Goal: Task Accomplishment & Management: Manage account settings

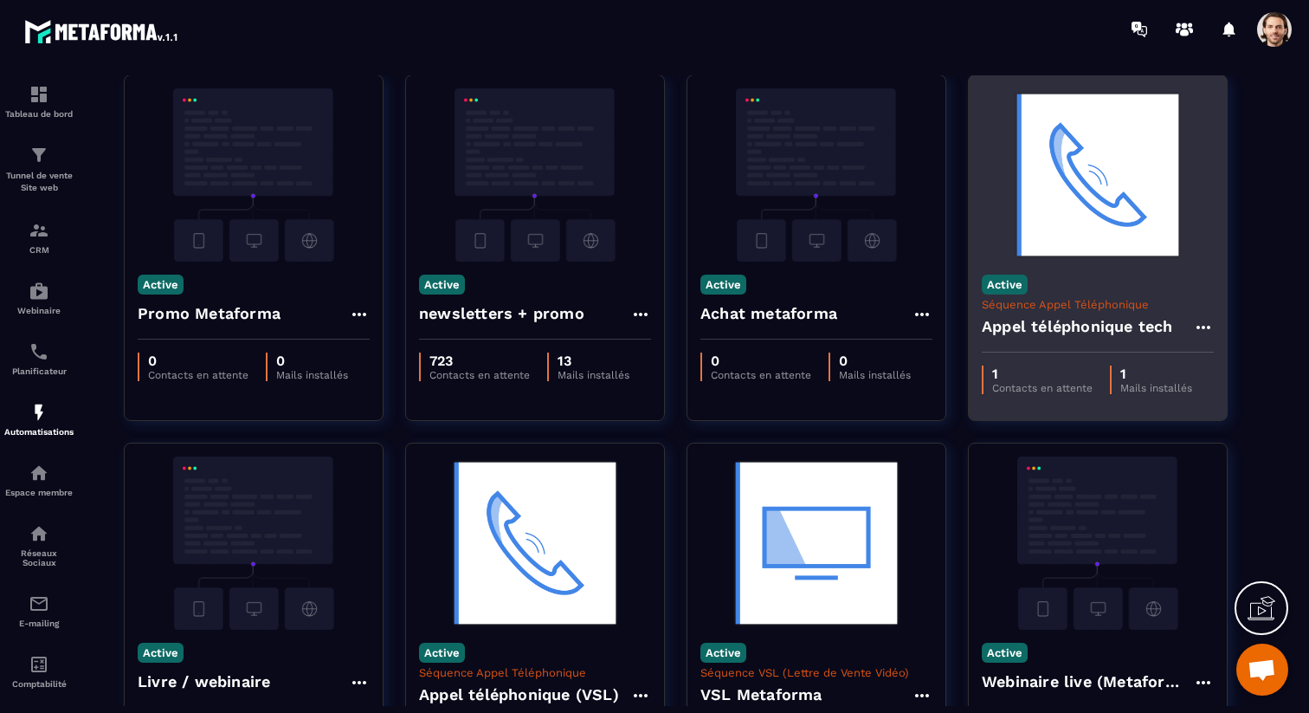
scroll to position [227, 0]
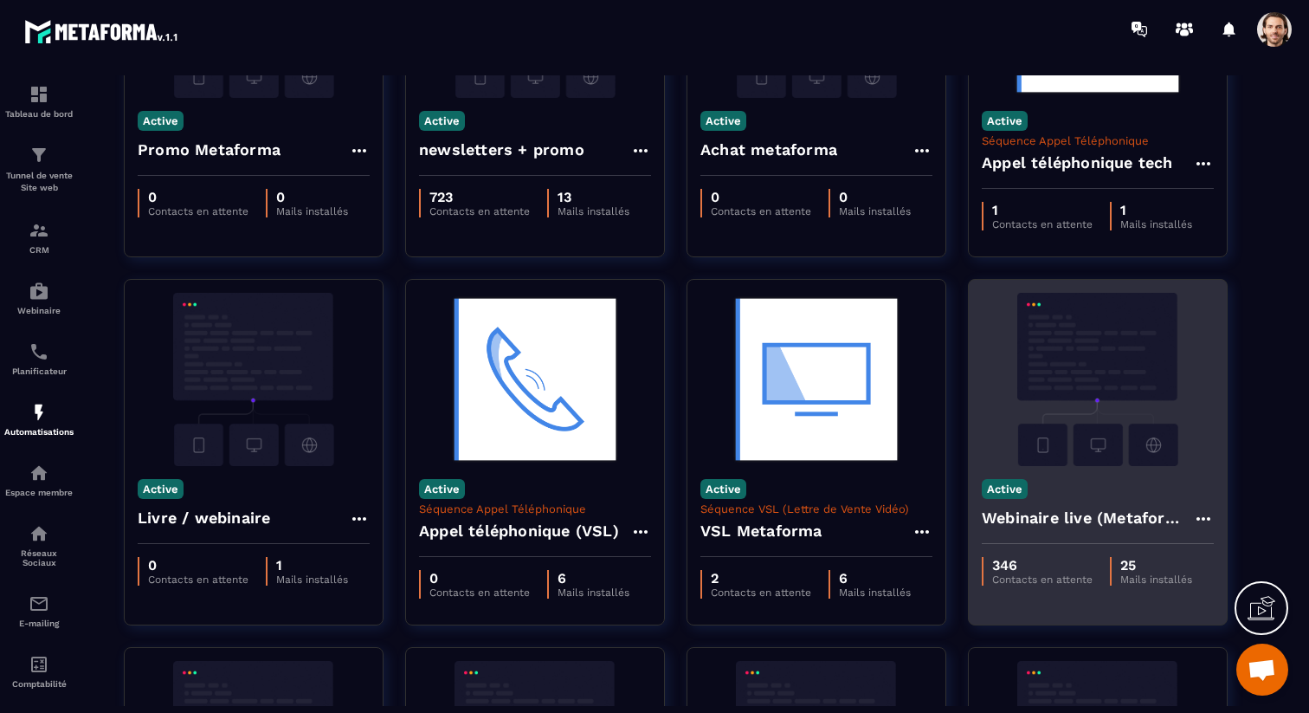
click at [1040, 520] on h4 "Webinaire live (Metaforma)" at bounding box center [1087, 518] width 211 height 24
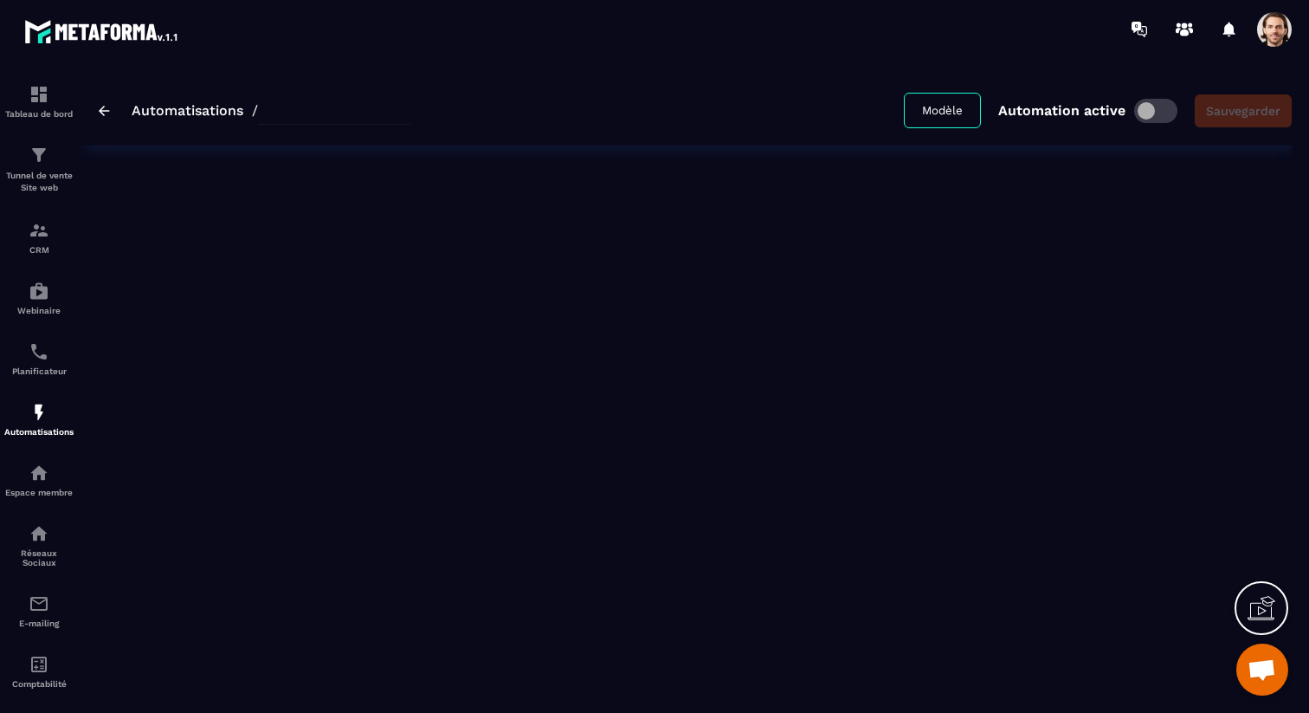
click at [1205, 502] on div "Automatisations / Modèle Automation active Sauvegarder" at bounding box center [686, 383] width 1211 height 617
type input "**********"
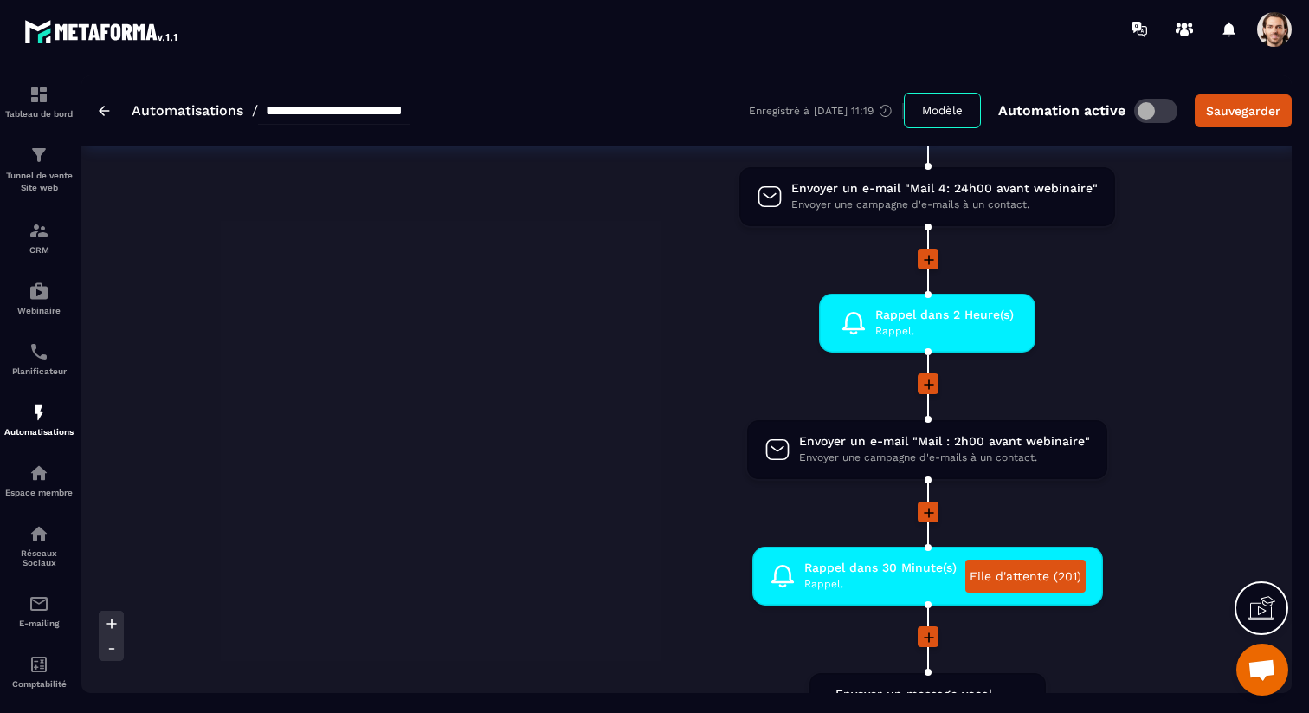
scroll to position [986, 0]
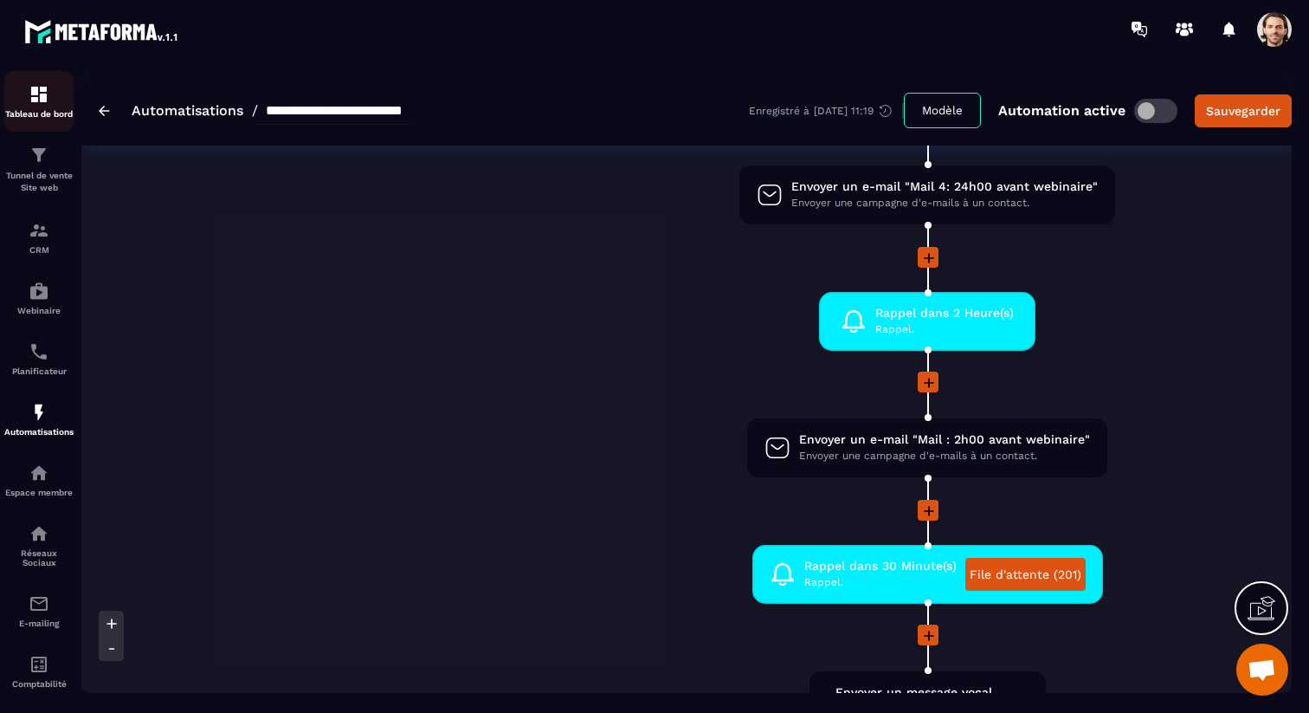
click at [63, 93] on div "Tableau de bord" at bounding box center [38, 101] width 69 height 35
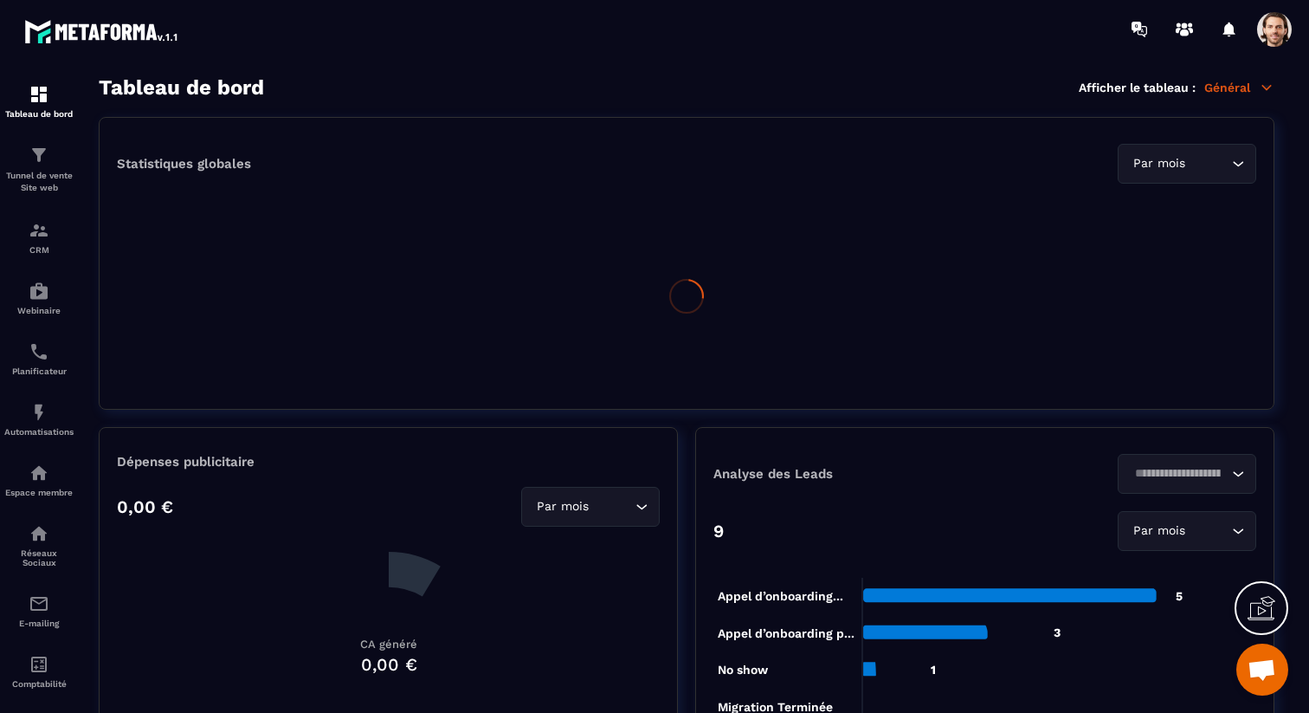
click at [1257, 78] on div "Tableau de bord Afficher le tableau : Général" at bounding box center [687, 87] width 1176 height 24
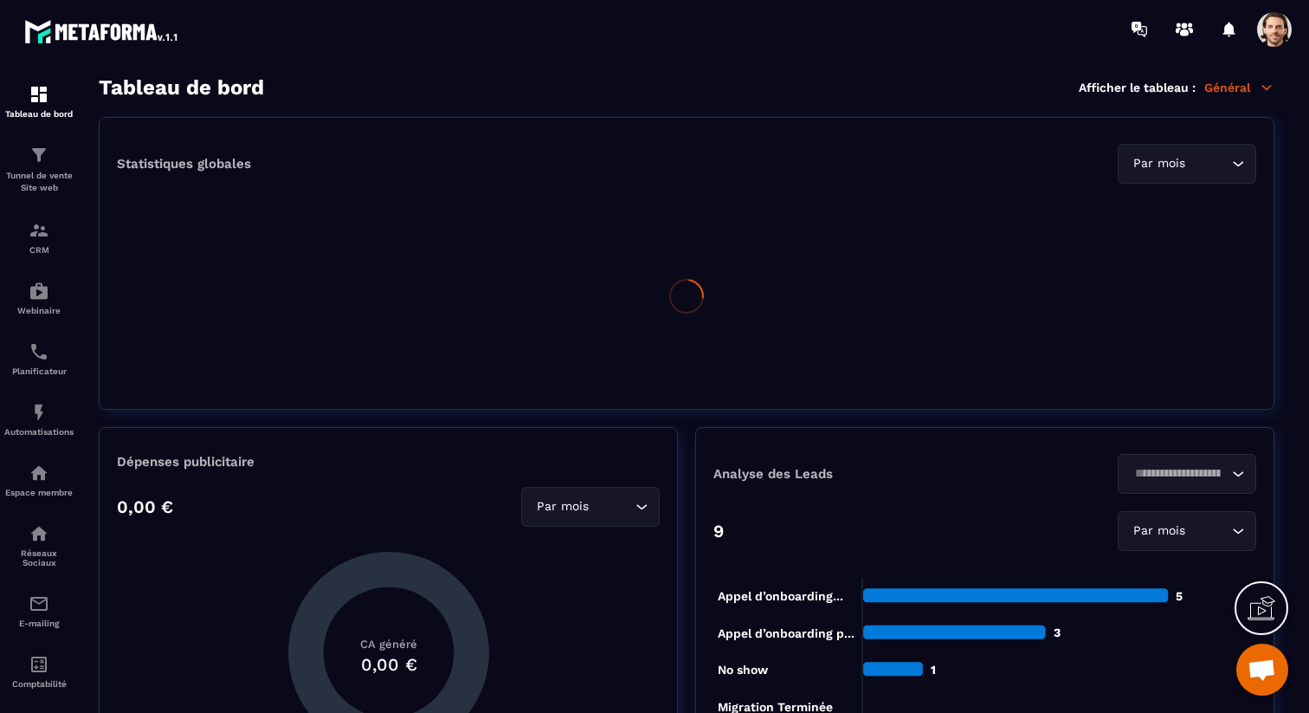
click at [1255, 91] on p "Général" at bounding box center [1240, 88] width 70 height 16
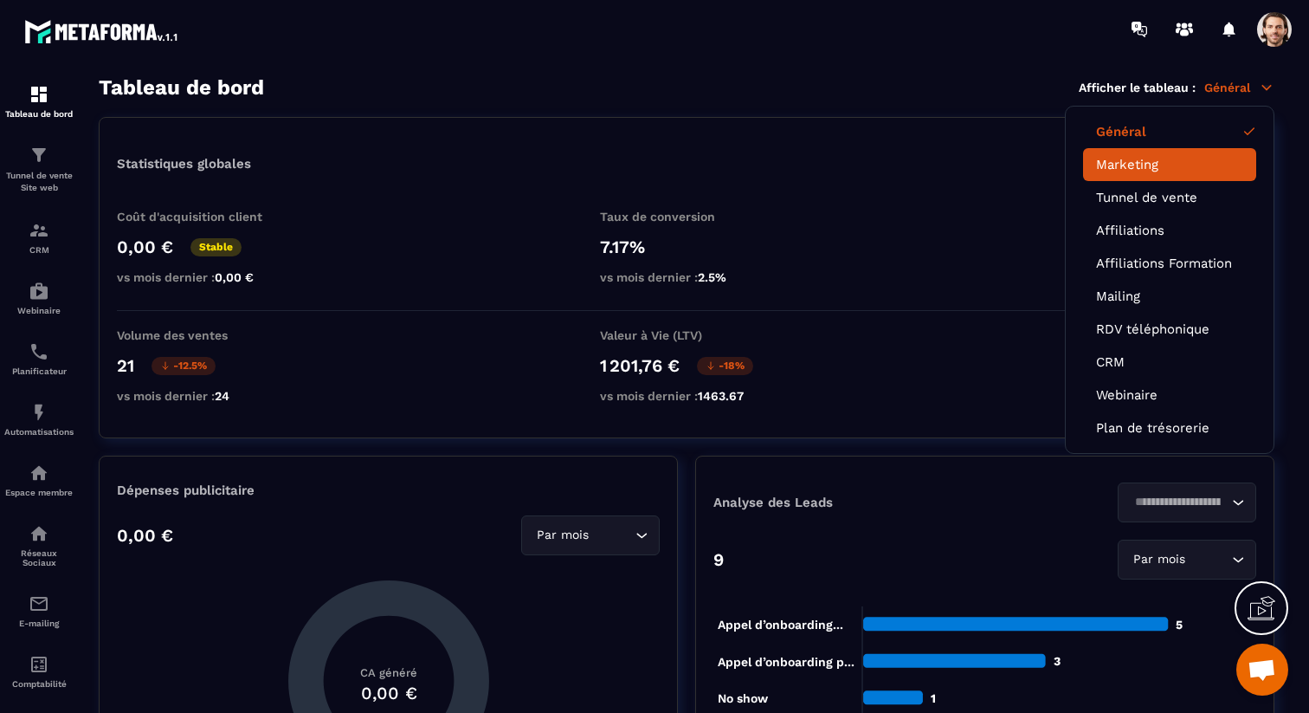
click at [1191, 168] on link "Marketing" at bounding box center [1169, 165] width 147 height 16
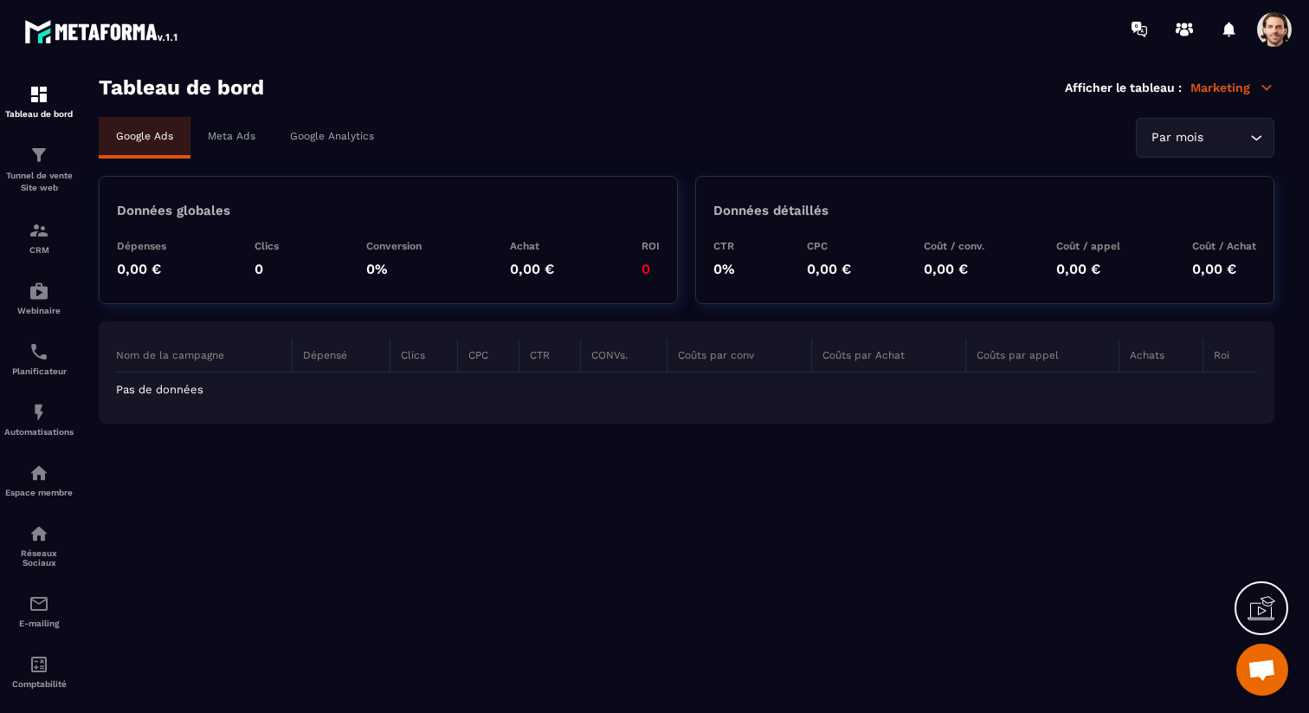
click at [242, 139] on p "Meta Ads" at bounding box center [232, 136] width 48 height 12
click at [1242, 136] on input "Search for option" at bounding box center [1226, 137] width 39 height 19
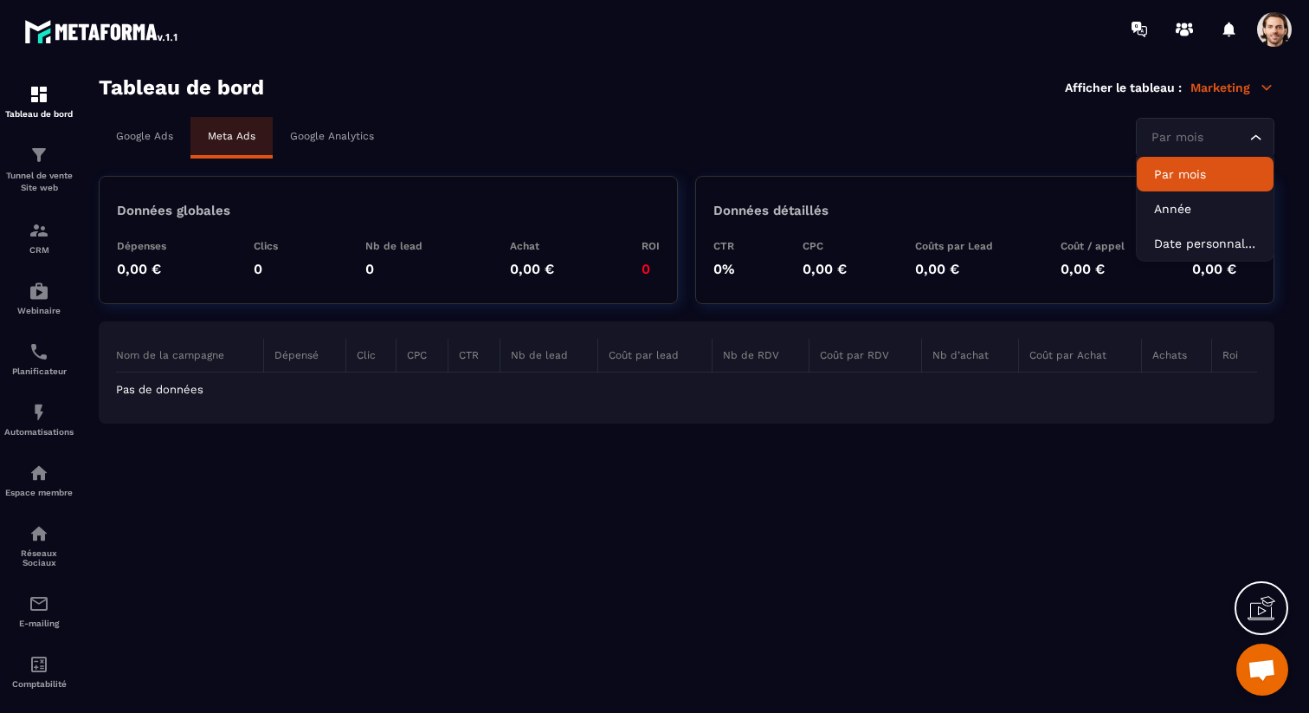
click at [966, 114] on section "Tableau de bord Afficher le tableau : Marketing Google Ads Meta Ads Google Anal…" at bounding box center [686, 394] width 1211 height 638
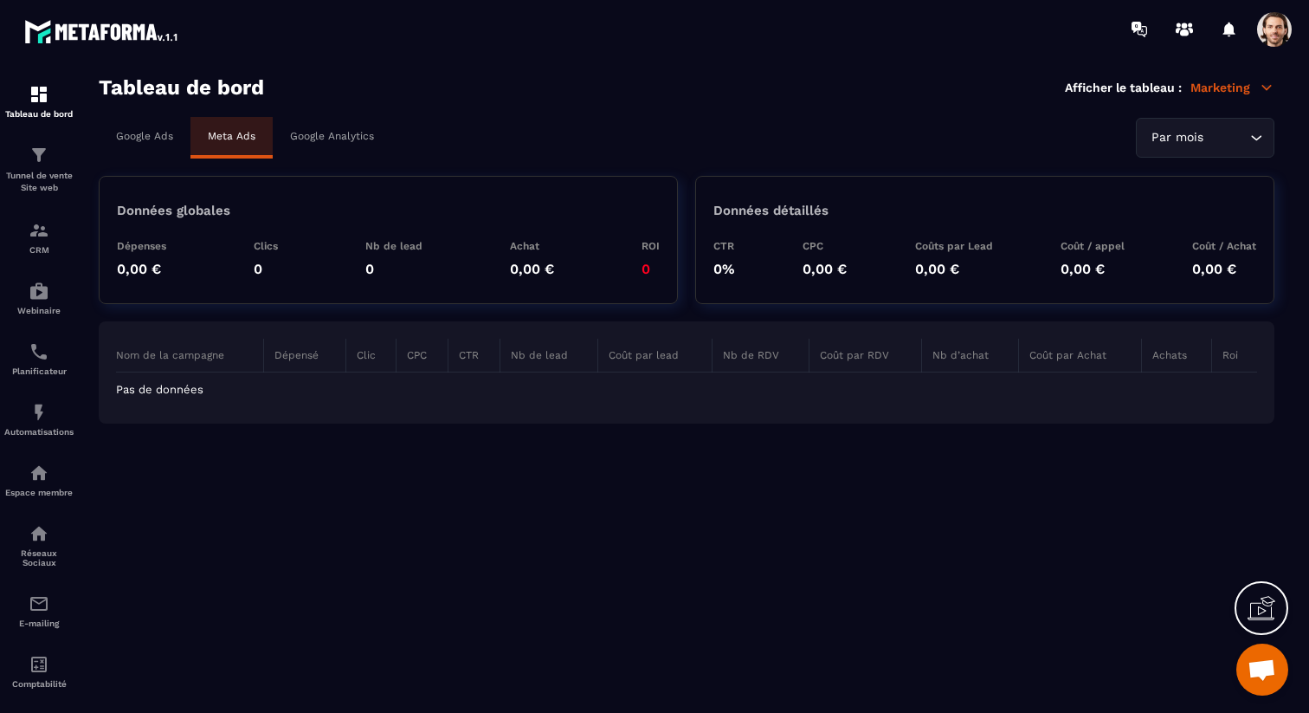
click at [1276, 31] on span at bounding box center [1274, 29] width 35 height 35
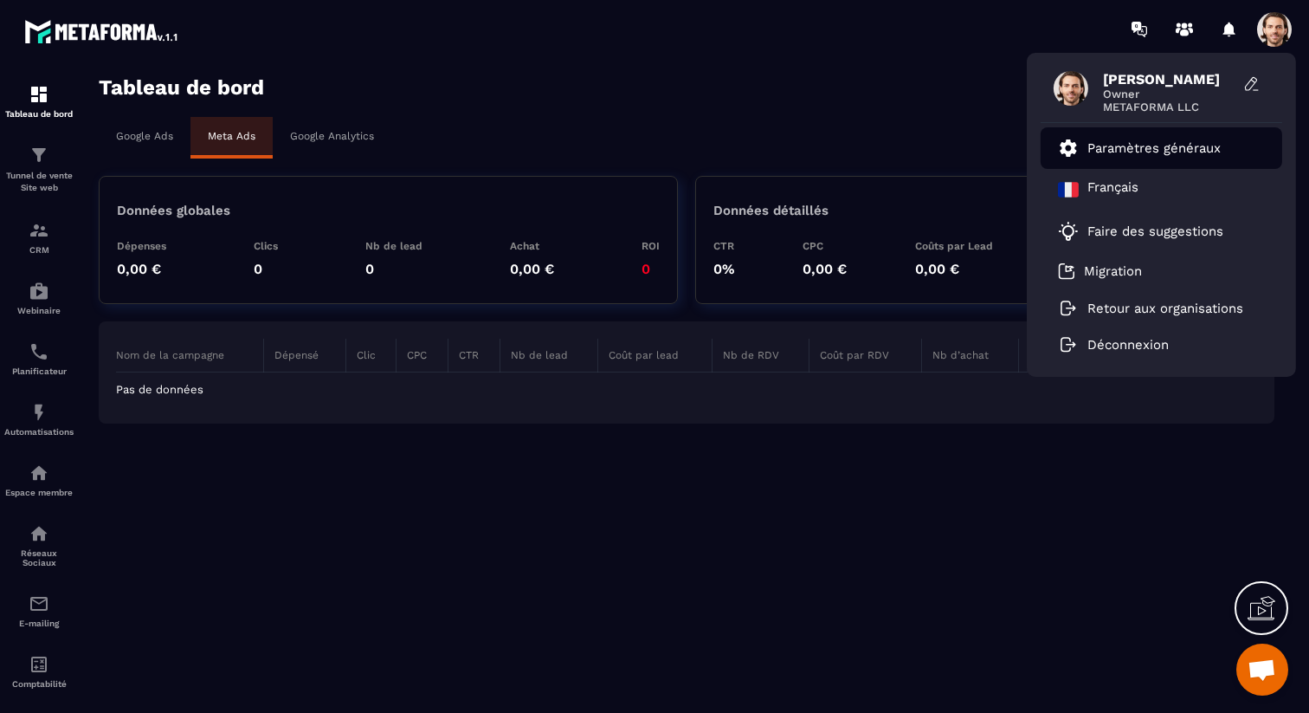
click at [1185, 153] on p "Paramètres généraux" at bounding box center [1154, 148] width 133 height 16
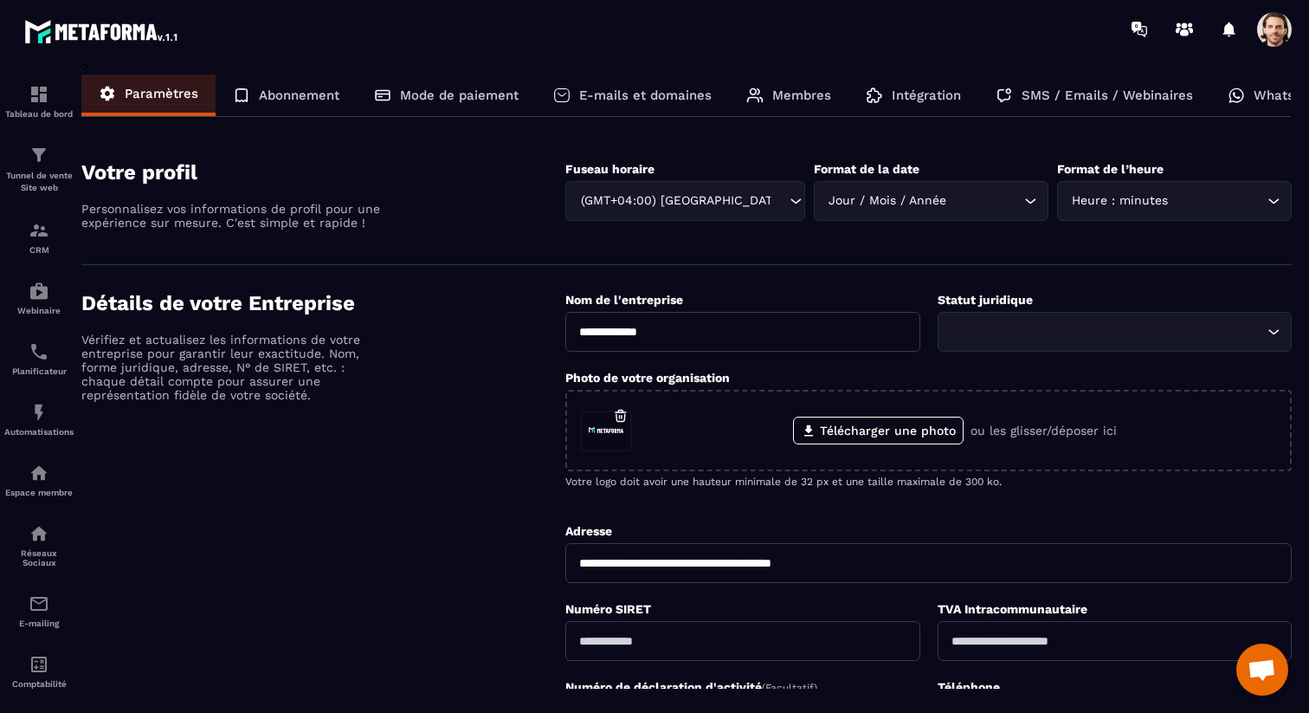
click at [893, 100] on p "Intégration" at bounding box center [926, 95] width 69 height 16
